Goal: Use online tool/utility

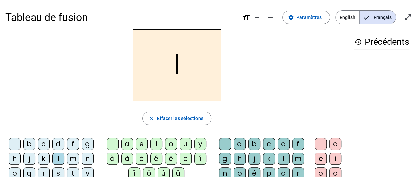
click at [129, 144] on div "a" at bounding box center [127, 144] width 12 height 12
click at [269, 144] on div "c" at bounding box center [269, 144] width 12 height 12
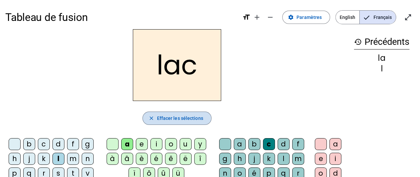
click at [168, 117] on span "Effacer les sélections" at bounding box center [180, 118] width 46 height 8
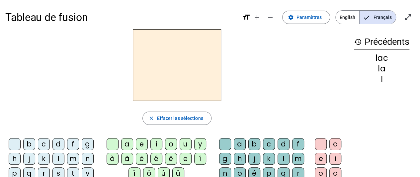
click at [74, 173] on div "t" at bounding box center [73, 173] width 12 height 12
click at [126, 144] on div "a" at bounding box center [127, 144] width 12 height 12
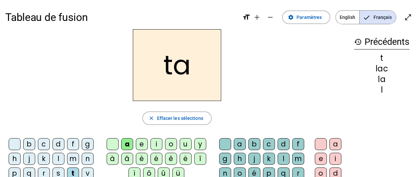
click at [271, 143] on div "c" at bounding box center [269, 144] width 12 height 12
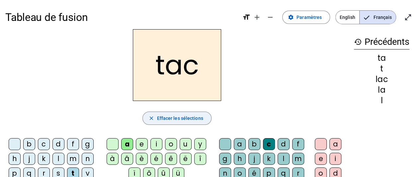
click at [186, 114] on span "Effacer les sélections" at bounding box center [180, 118] width 46 height 8
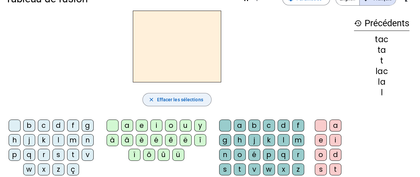
scroll to position [19, 0]
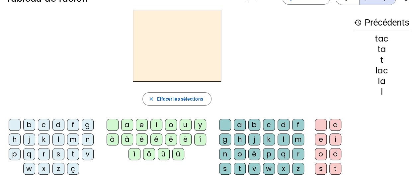
click at [71, 154] on div "t" at bounding box center [73, 154] width 12 height 12
click at [131, 123] on div "a" at bounding box center [127, 125] width 12 height 12
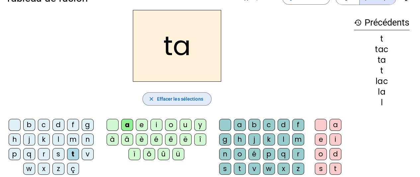
click at [190, 98] on span "Effacer les sélections" at bounding box center [180, 99] width 46 height 8
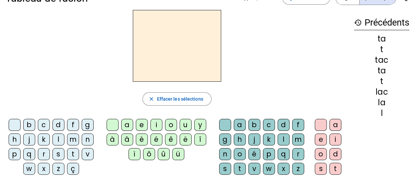
click at [70, 154] on div "t" at bounding box center [73, 154] width 12 height 12
click at [142, 125] on div "e" at bounding box center [142, 125] width 12 height 12
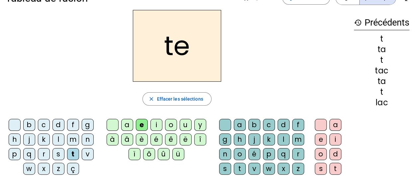
click at [184, 100] on span "Effacer les sélections" at bounding box center [180, 99] width 46 height 8
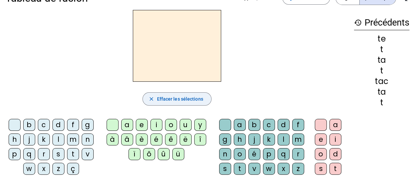
click at [74, 154] on div "t" at bounding box center [73, 154] width 12 height 12
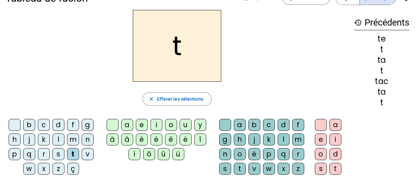
click at [186, 127] on div "u" at bounding box center [186, 125] width 12 height 12
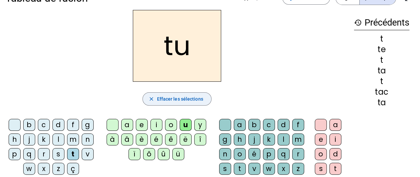
click at [188, 98] on span "Effacer les sélections" at bounding box center [180, 99] width 46 height 8
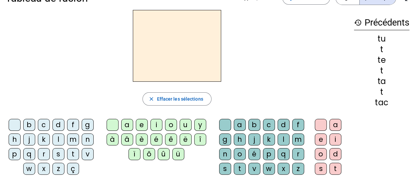
click at [59, 126] on div "d" at bounding box center [58, 125] width 12 height 12
click at [186, 125] on div "u" at bounding box center [186, 125] width 12 height 12
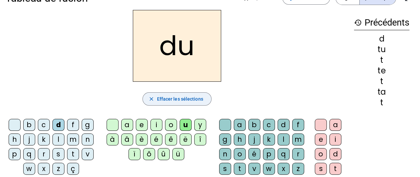
click at [191, 98] on span "Effacer les sélections" at bounding box center [180, 99] width 46 height 8
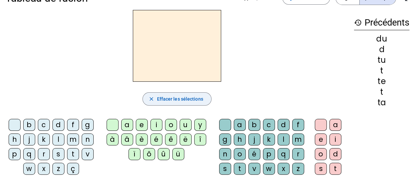
click at [59, 124] on div "d" at bounding box center [58, 125] width 12 height 12
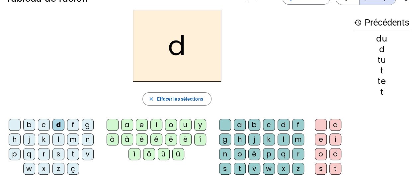
click at [184, 125] on div "u" at bounding box center [186, 125] width 12 height 12
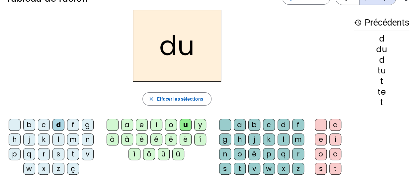
click at [271, 124] on div "c" at bounding box center [269, 125] width 12 height 12
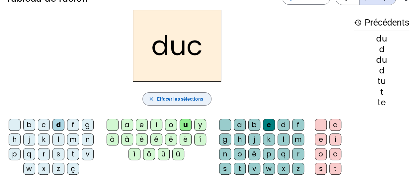
click at [167, 98] on span "Effacer les sélections" at bounding box center [180, 99] width 46 height 8
